Goal: Information Seeking & Learning: Learn about a topic

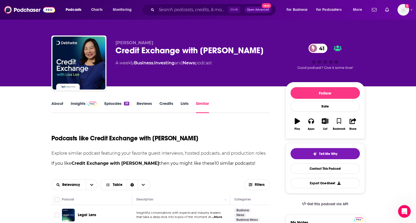
click at [56, 103] on link "About" at bounding box center [57, 107] width 12 height 12
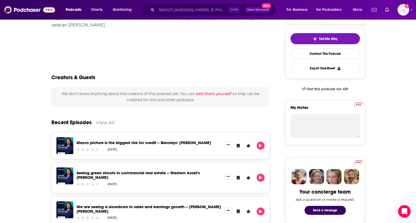
scroll to position [31, 0]
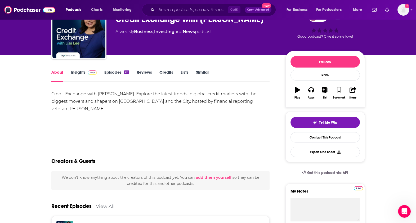
click at [81, 74] on link "Insights" at bounding box center [84, 76] width 26 height 12
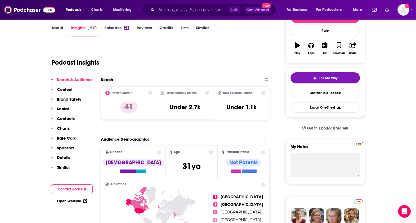
scroll to position [78, 0]
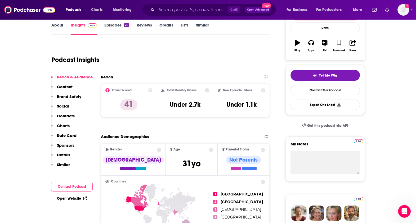
click at [67, 86] on p "Content" at bounding box center [65, 86] width 16 height 5
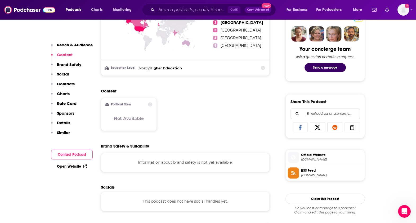
scroll to position [272, 0]
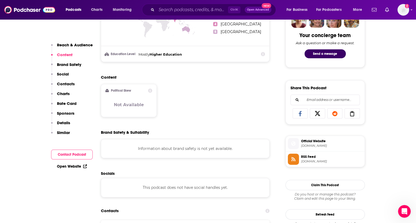
click at [61, 65] on p "Brand Safety" at bounding box center [69, 64] width 24 height 5
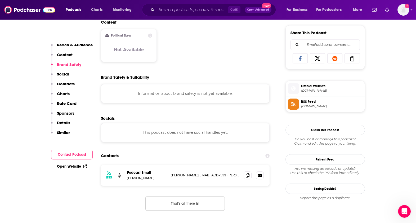
scroll to position [327, 0]
click at [187, 10] on input "Search podcasts, credits, & more..." at bounding box center [193, 10] width 72 height 8
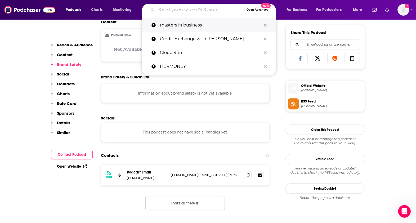
click at [188, 24] on p "masters in business" at bounding box center [210, 25] width 101 height 14
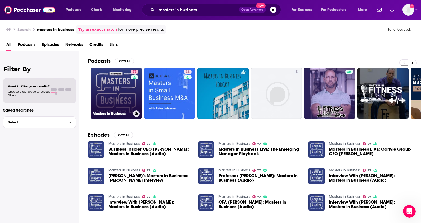
click at [114, 95] on link "77 Masters in Business" at bounding box center [116, 93] width 51 height 51
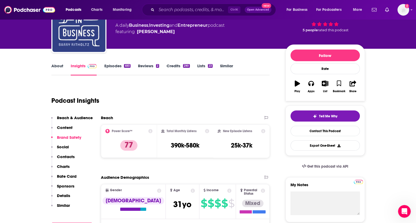
scroll to position [14, 0]
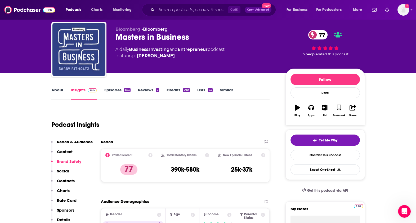
click at [61, 93] on link "About" at bounding box center [57, 93] width 12 height 12
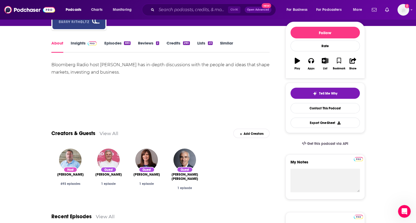
scroll to position [58, 0]
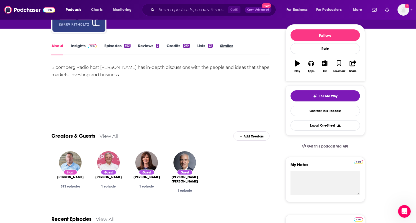
click at [234, 47] on div "Similar" at bounding box center [230, 49] width 20 height 12
click at [226, 45] on link "Similar" at bounding box center [226, 49] width 13 height 12
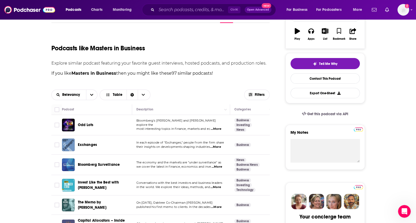
scroll to position [105, 0]
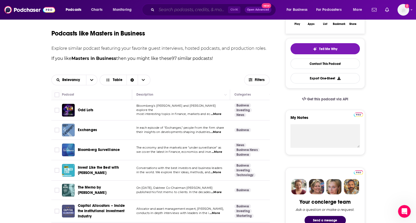
click at [171, 11] on input "Search podcasts, credits, & more..." at bounding box center [193, 10] width 72 height 8
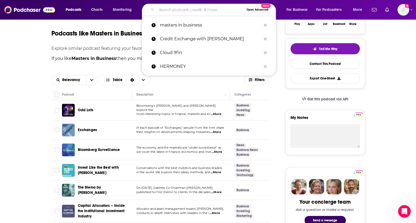
paste input "The Citi Institute Podcast"
type input "The Citi Institute Podcast"
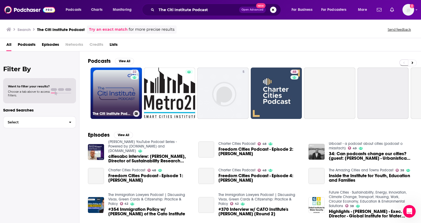
click at [115, 90] on link "22 The Citi Institute Podcast" at bounding box center [116, 93] width 51 height 51
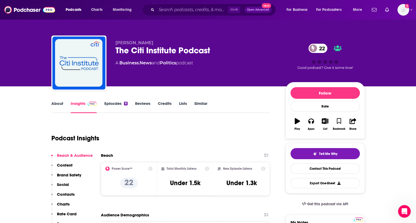
click at [59, 102] on link "About" at bounding box center [57, 107] width 12 height 12
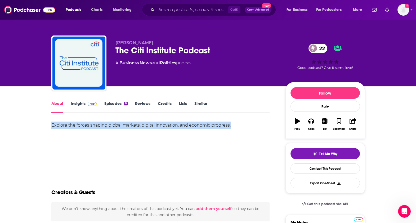
drag, startPoint x: 52, startPoint y: 125, endPoint x: 235, endPoint y: 125, distance: 183.4
click at [235, 125] on div "Explore the forces shaping global markets, digital innovation, and economic pro…" at bounding box center [160, 125] width 219 height 7
copy div "Explore the forces shaping global markets, digital innovation, and economic pro…"
